Goal: Task Accomplishment & Management: Manage account settings

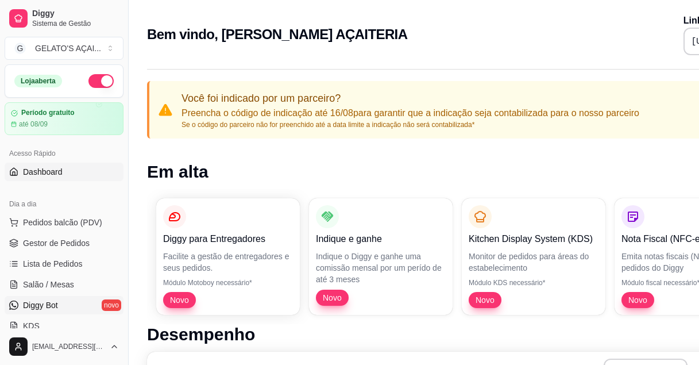
click at [61, 298] on link "Diggy Bot novo" at bounding box center [64, 305] width 119 height 18
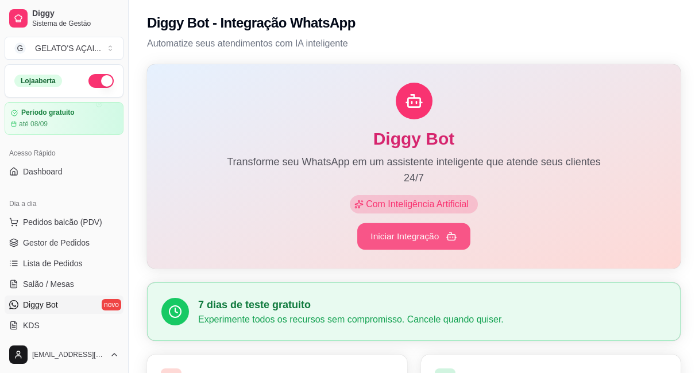
click at [422, 241] on button "Iniciar Integração" at bounding box center [413, 237] width 113 height 27
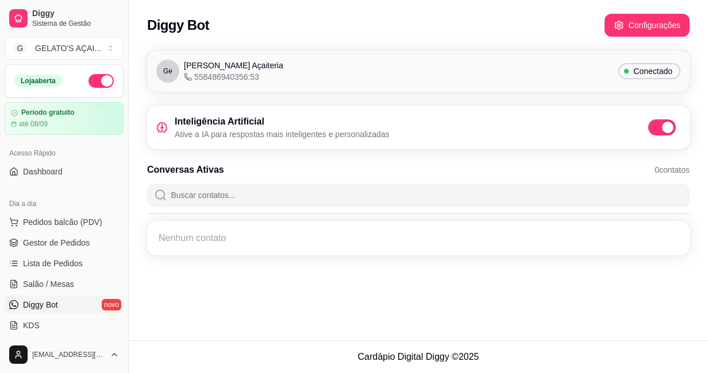
click at [665, 72] on span "Conectado" at bounding box center [653, 71] width 48 height 11
click at [426, 74] on div "Ge Gelato's Açaiteria 558486940356:53 Conectado" at bounding box center [418, 71] width 524 height 23
click at [197, 64] on span "Gelato's Açaiteria" at bounding box center [233, 65] width 99 height 11
click at [199, 69] on span "Gelato's Açaiteria" at bounding box center [233, 65] width 99 height 11
click at [320, 74] on div "Ge Gelato's Açaiteria 558486940356:53 Conectado" at bounding box center [418, 71] width 524 height 23
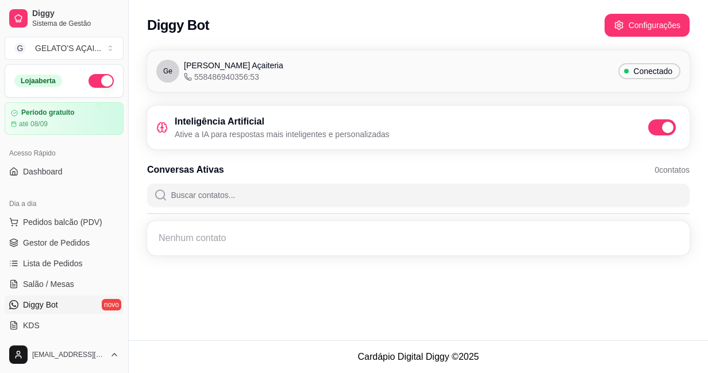
click at [155, 70] on div "Ge Gelato's Açaiteria 558486940356:53 Conectado" at bounding box center [418, 71] width 542 height 41
click at [76, 242] on span "Gestor de Pedidos" at bounding box center [56, 242] width 67 height 11
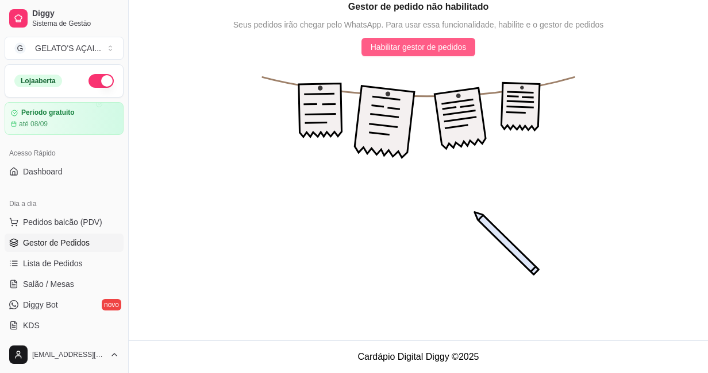
click at [434, 53] on span "Habilitar gestor de pedidos" at bounding box center [419, 47] width 96 height 13
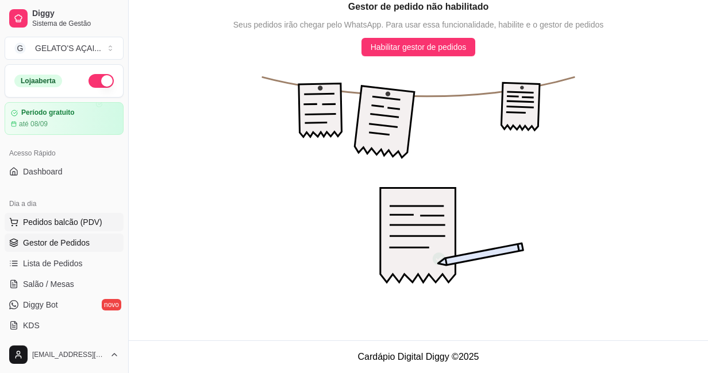
click at [80, 217] on span "Pedidos balcão (PDV)" at bounding box center [62, 222] width 79 height 11
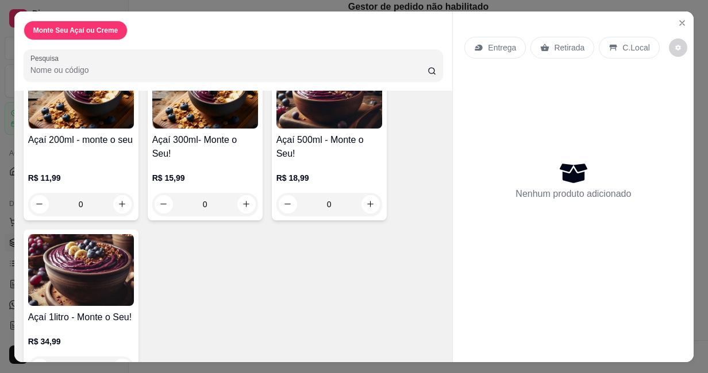
scroll to position [144, 0]
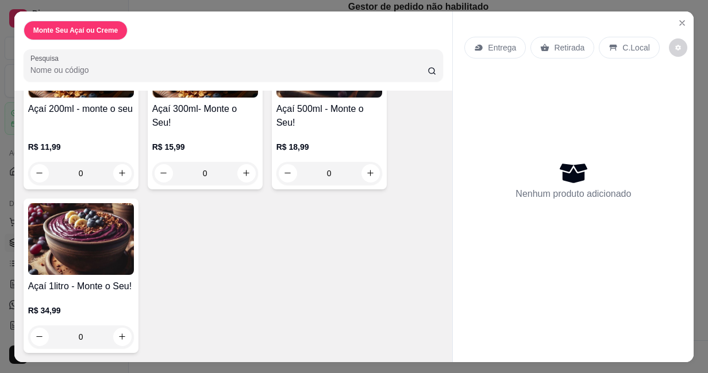
click at [612, 38] on div "C.Local" at bounding box center [629, 48] width 60 height 22
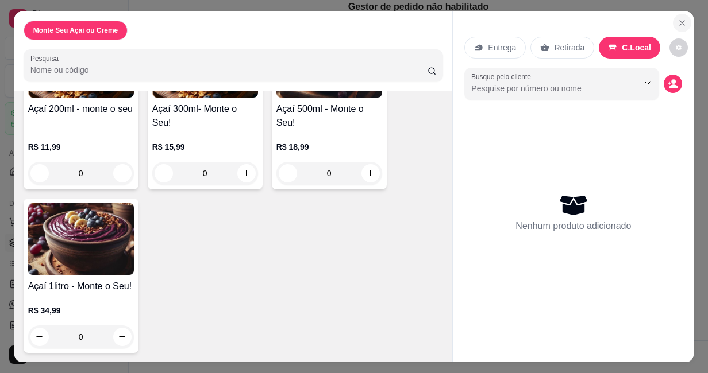
click at [677, 18] on icon "Close" at bounding box center [681, 22] width 9 height 9
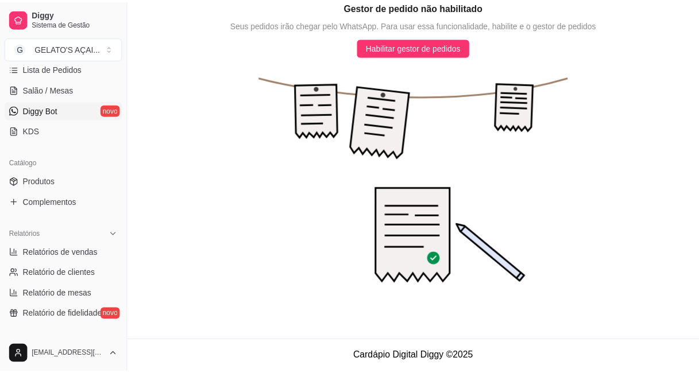
scroll to position [230, 0]
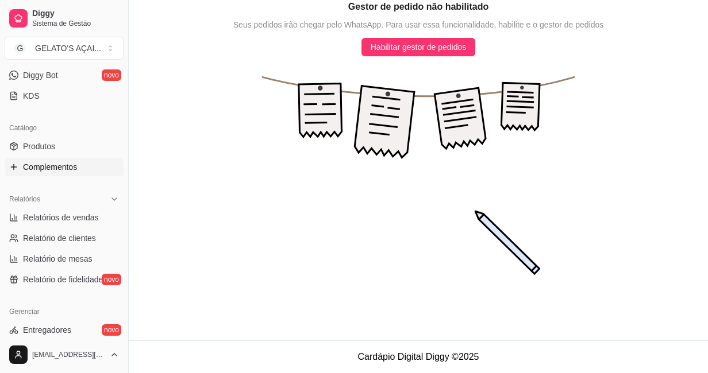
click at [87, 171] on link "Complementos" at bounding box center [64, 167] width 119 height 18
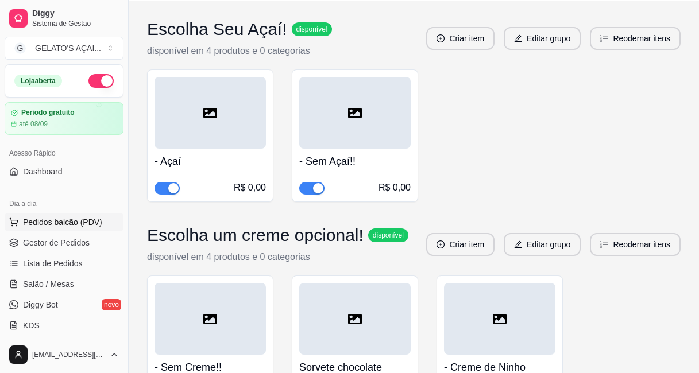
click at [73, 219] on span "Pedidos balcão (PDV)" at bounding box center [62, 222] width 79 height 11
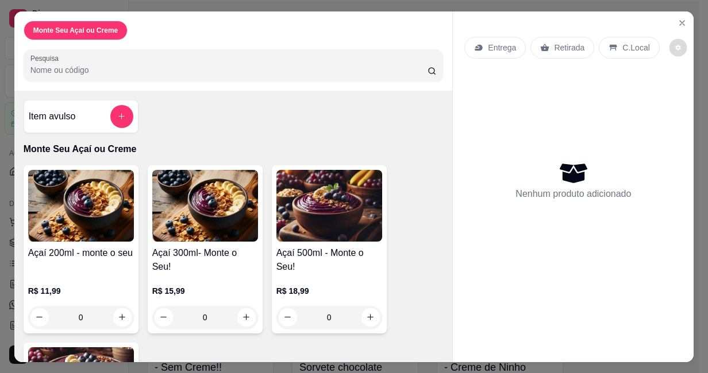
click at [669, 42] on button "decrease-product-quantity" at bounding box center [678, 47] width 18 height 18
click at [677, 18] on icon "Close" at bounding box center [681, 22] width 9 height 9
click at [122, 113] on button "add-separate-item" at bounding box center [121, 116] width 22 height 22
click at [677, 18] on icon "Close" at bounding box center [681, 22] width 9 height 9
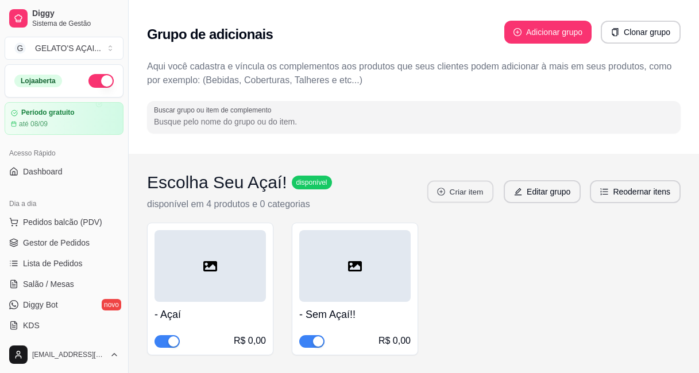
click at [477, 196] on button "Criar item" at bounding box center [460, 192] width 66 height 22
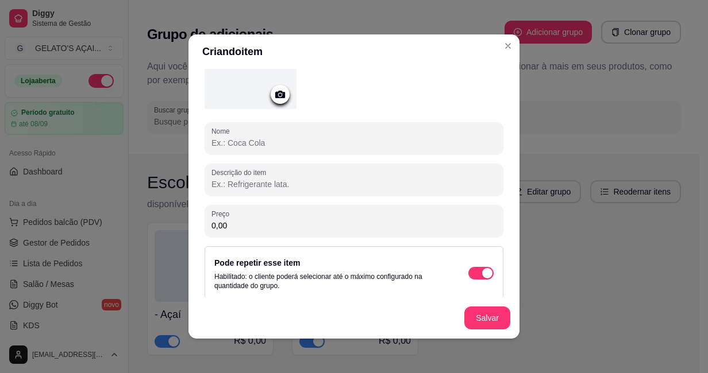
scroll to position [102, 0]
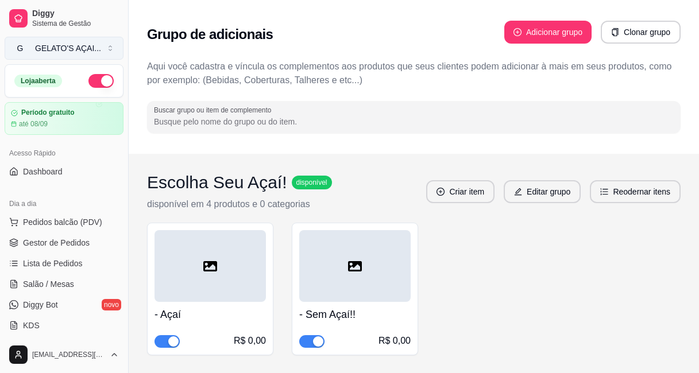
click at [86, 49] on div "GELATO'S AÇAI ..." at bounding box center [68, 48] width 66 height 11
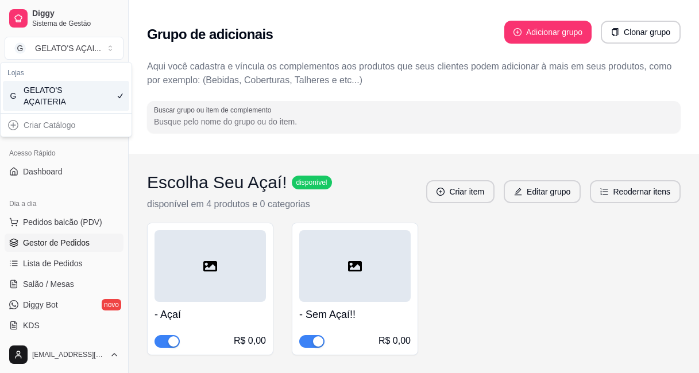
click at [68, 248] on span "Gestor de Pedidos" at bounding box center [56, 242] width 67 height 11
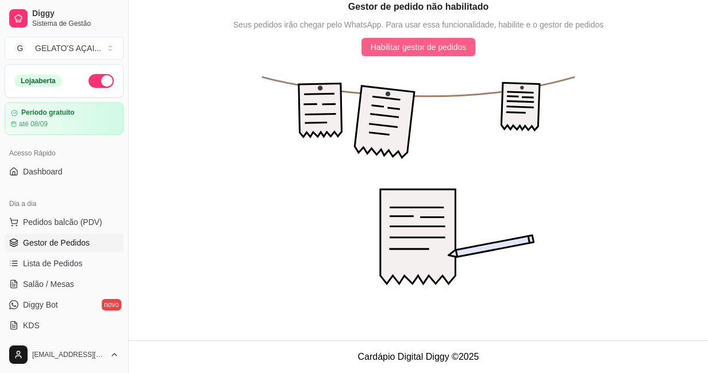
click at [409, 51] on span "Habilitar gestor de pedidos" at bounding box center [419, 47] width 96 height 13
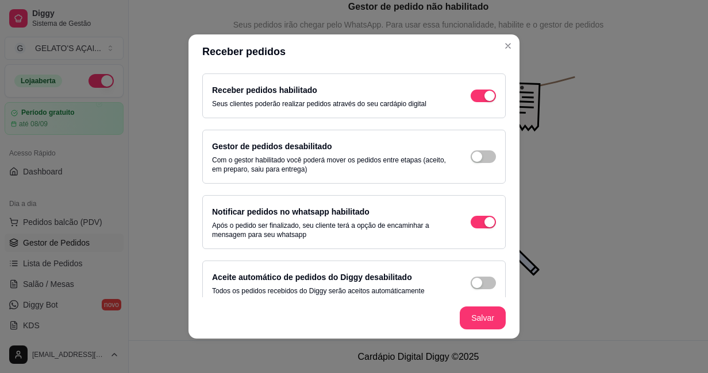
scroll to position [56, 0]
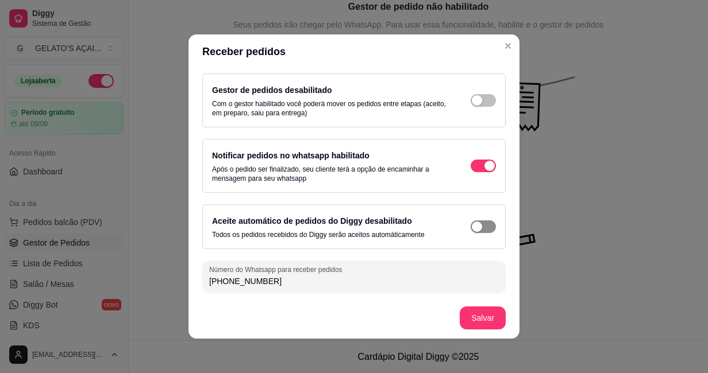
click at [474, 46] on span "button" at bounding box center [483, 39] width 25 height 13
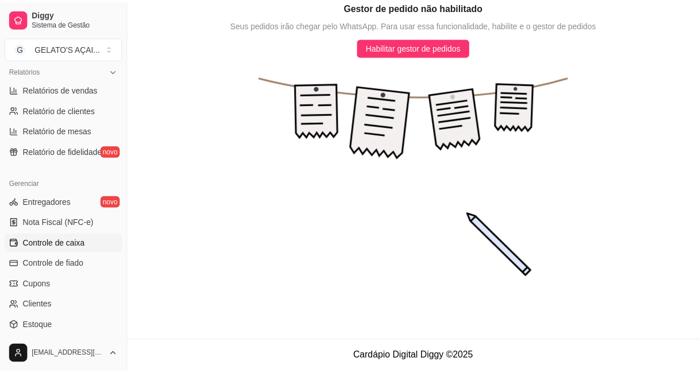
scroll to position [383, 0]
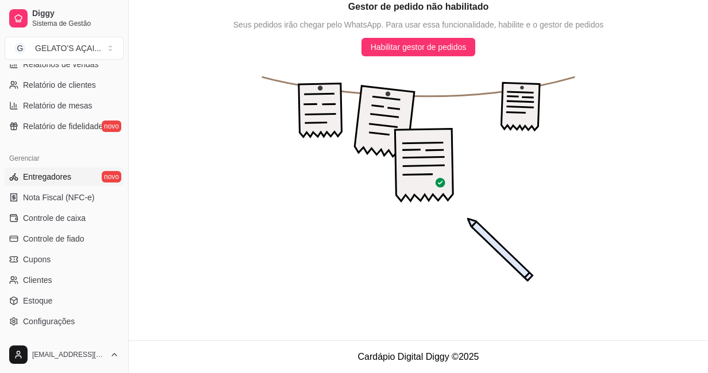
click at [76, 168] on link "Entregadores novo" at bounding box center [64, 177] width 119 height 18
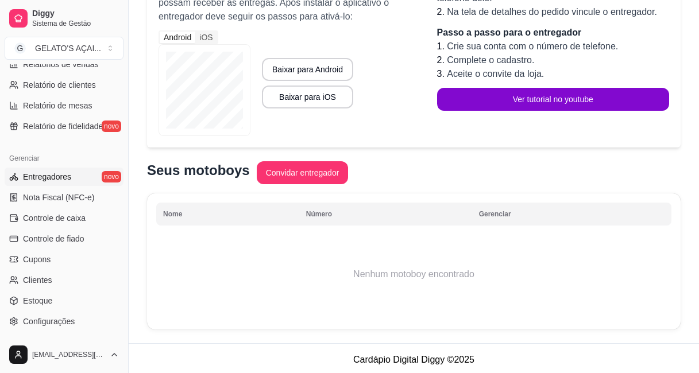
scroll to position [157, 0]
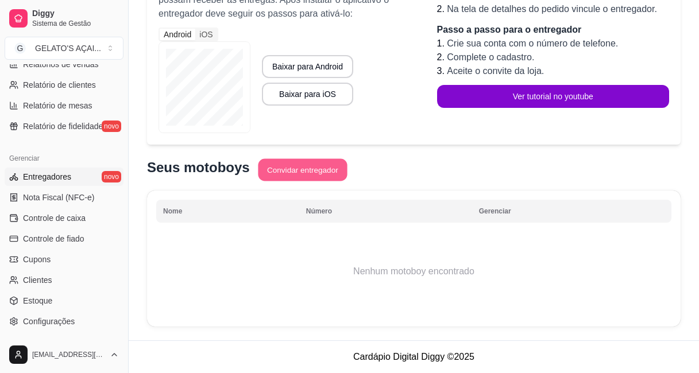
click at [287, 176] on button "Convidar entregador" at bounding box center [302, 170] width 89 height 22
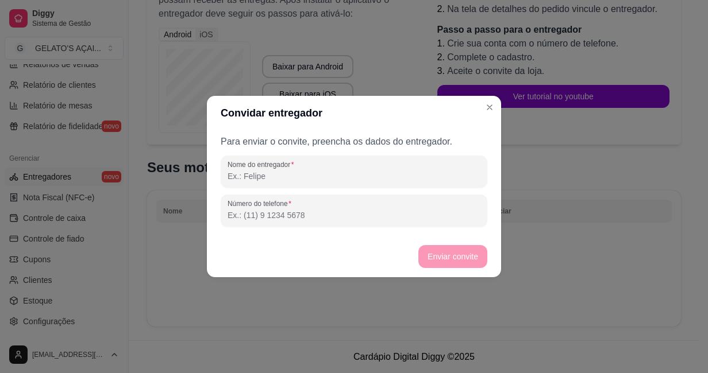
click at [284, 179] on input "Nome do entregador" at bounding box center [354, 176] width 253 height 11
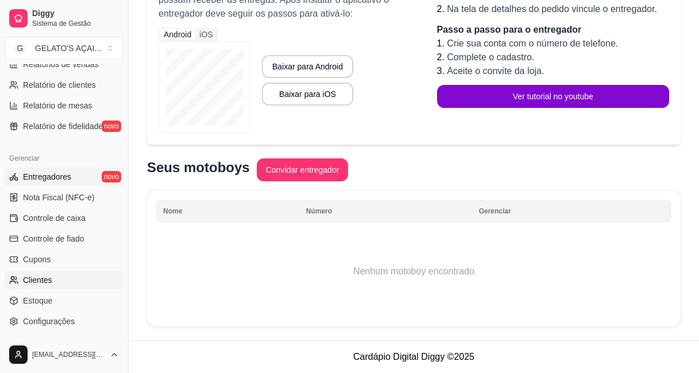
scroll to position [453, 0]
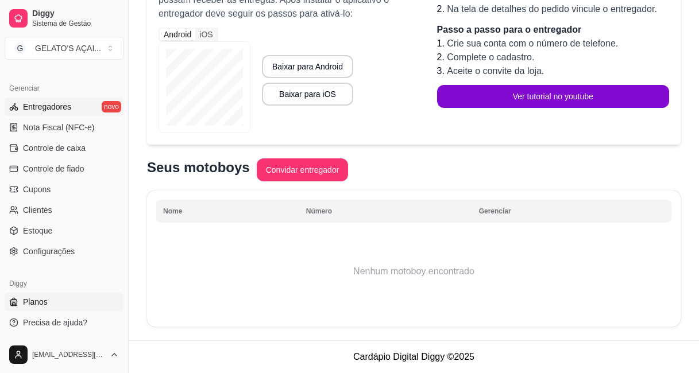
click at [68, 308] on link "Planos" at bounding box center [64, 302] width 119 height 18
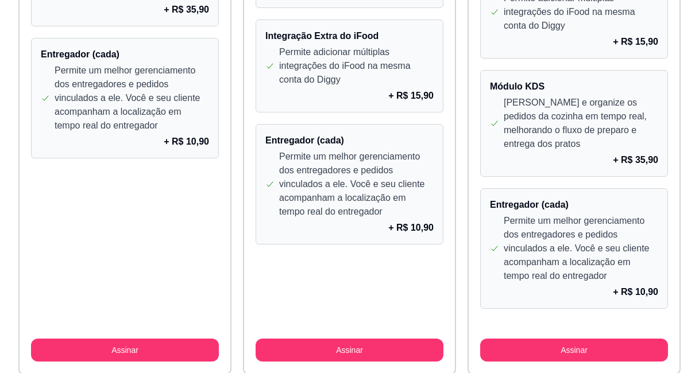
scroll to position [1147, 0]
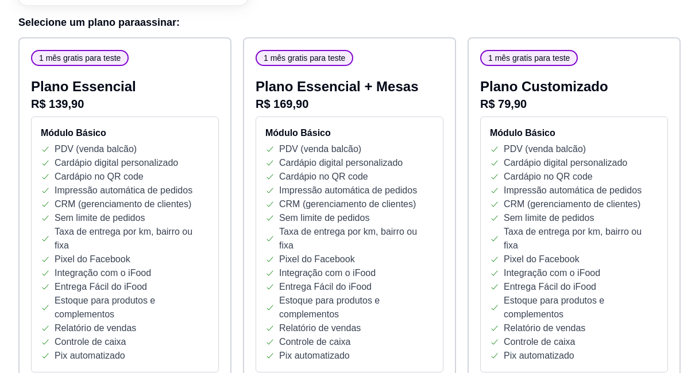
scroll to position [0, 0]
